Goal: Find specific page/section: Find specific page/section

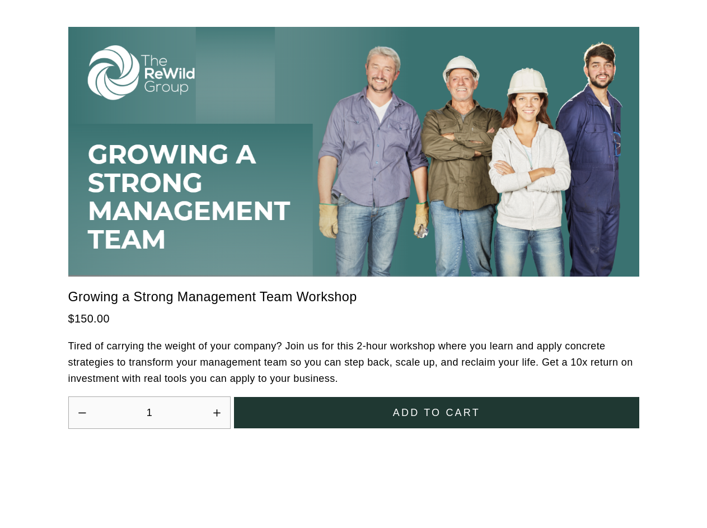
scroll to position [3098, 0]
